Goal: Task Accomplishment & Management: Use online tool/utility

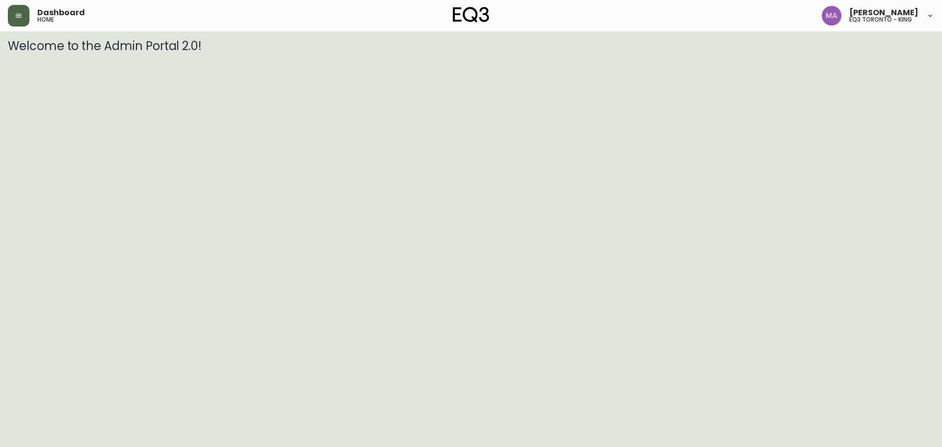
click at [14, 16] on button "button" at bounding box center [19, 16] width 22 height 22
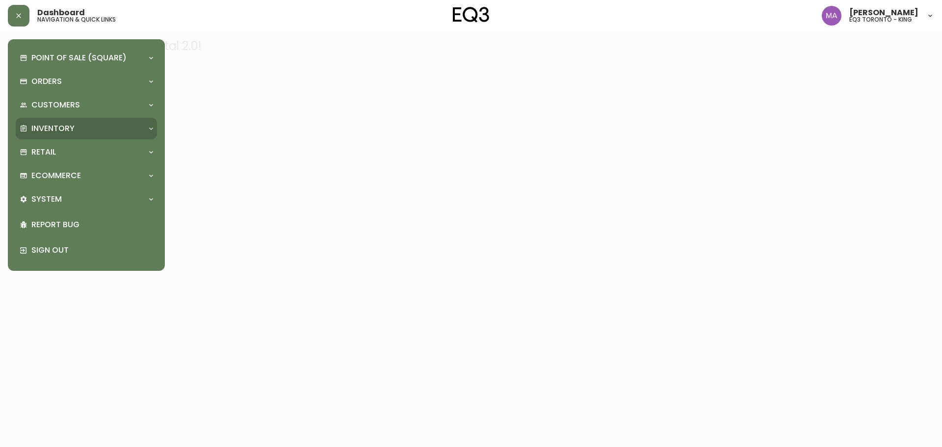
click at [104, 125] on div "Inventory" at bounding box center [82, 128] width 124 height 11
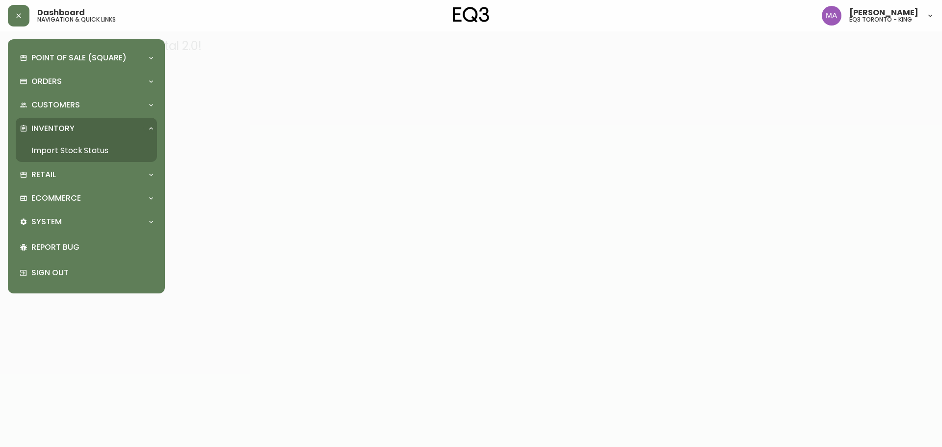
click at [131, 151] on link "Import Stock Status" at bounding box center [86, 150] width 141 height 23
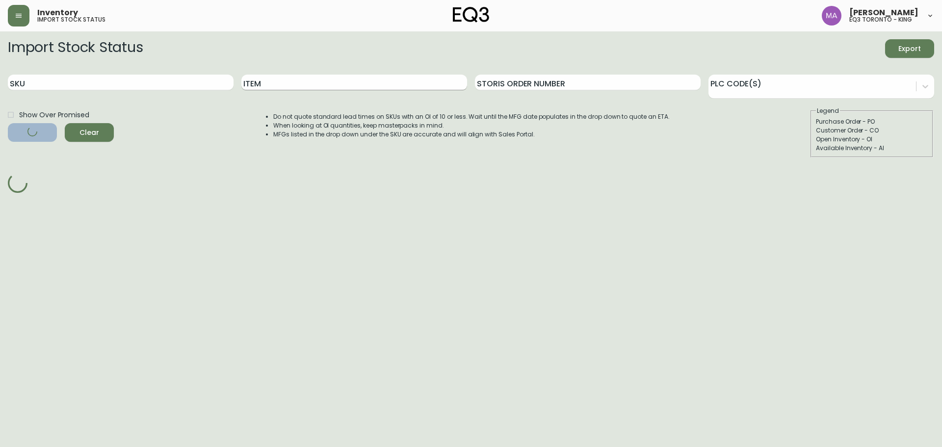
drag, startPoint x: 277, startPoint y: 86, endPoint x: 288, endPoint y: 83, distance: 11.3
click at [277, 86] on input "Item" at bounding box center [354, 83] width 226 height 16
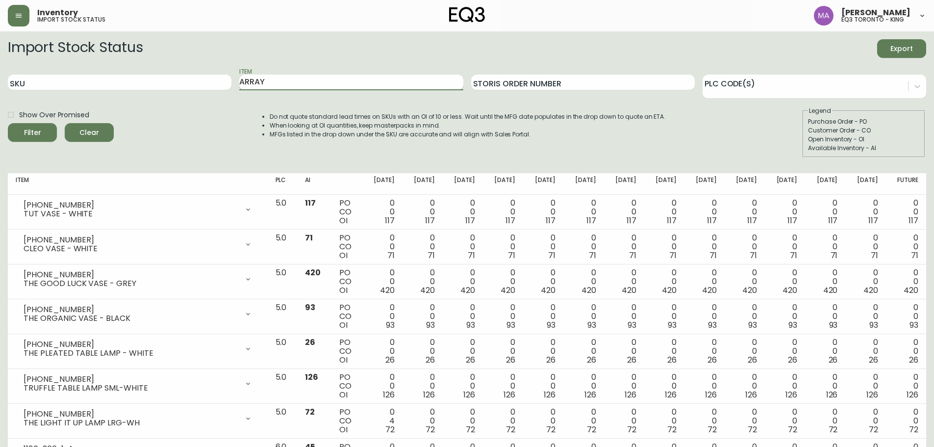
type input "ARRAY"
click at [8, 123] on button "Filter" at bounding box center [32, 132] width 49 height 19
